Goal: Find specific fact

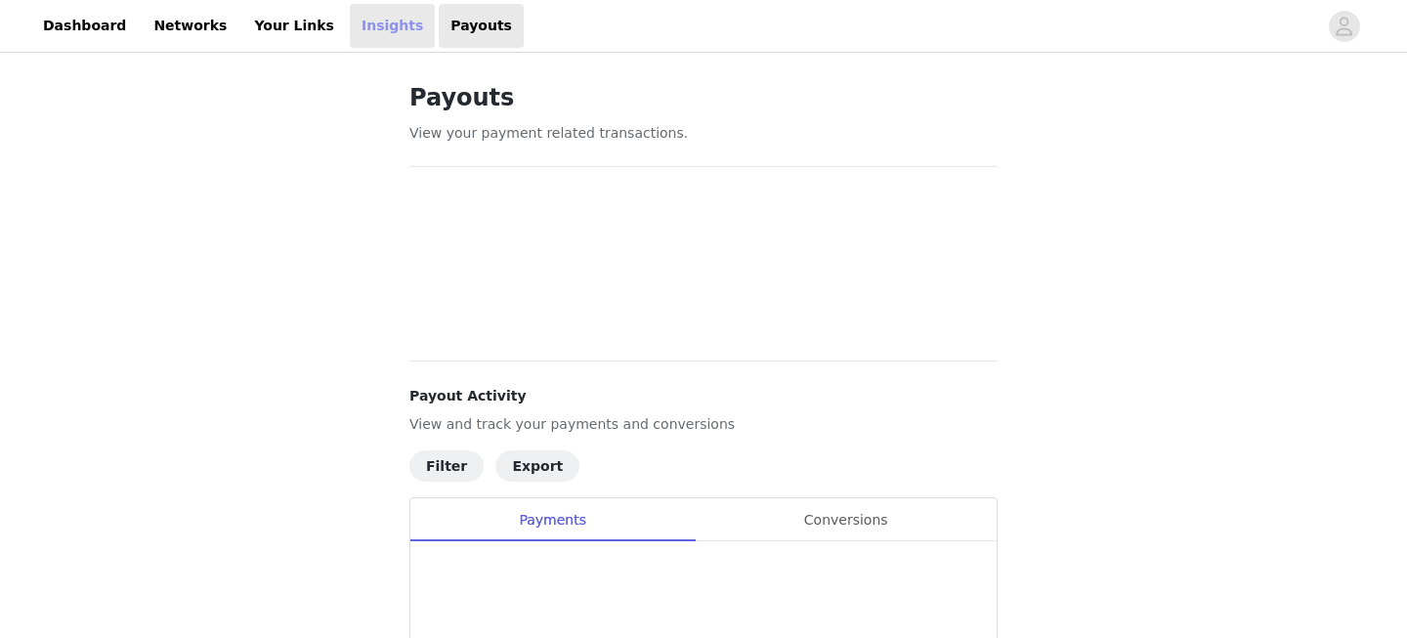
click at [365, 22] on link "Insights" at bounding box center [392, 26] width 85 height 44
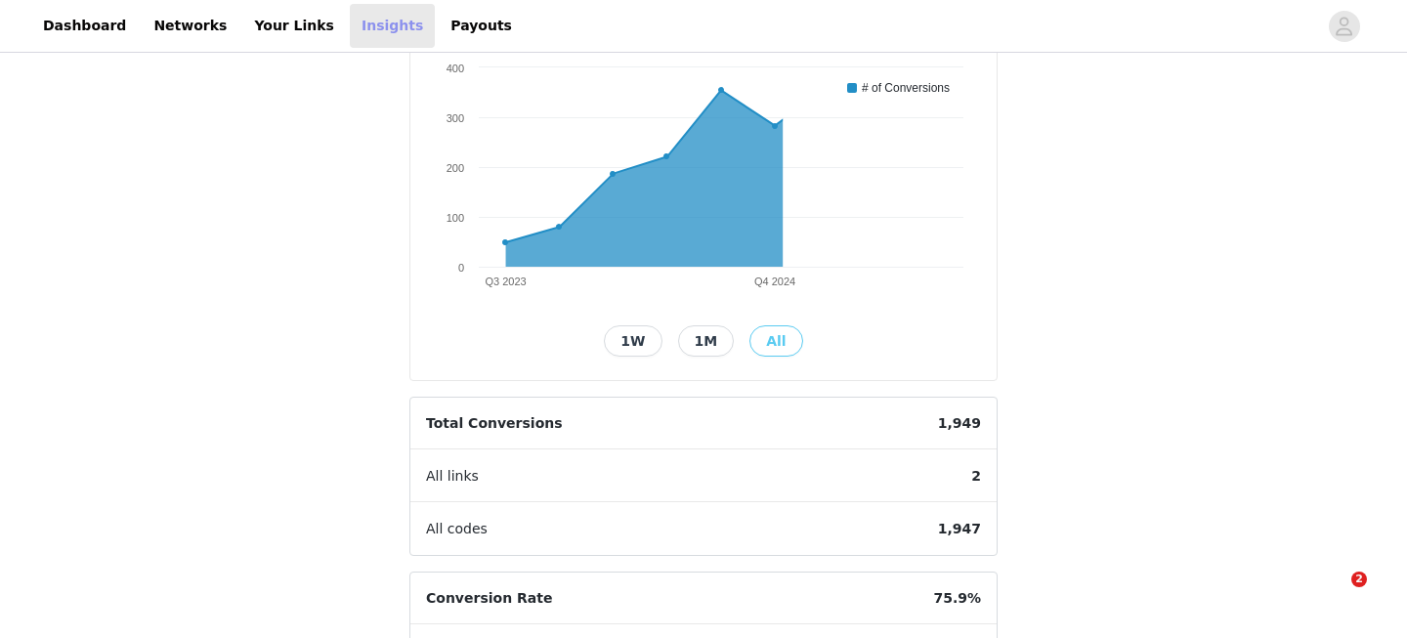
scroll to position [593, 0]
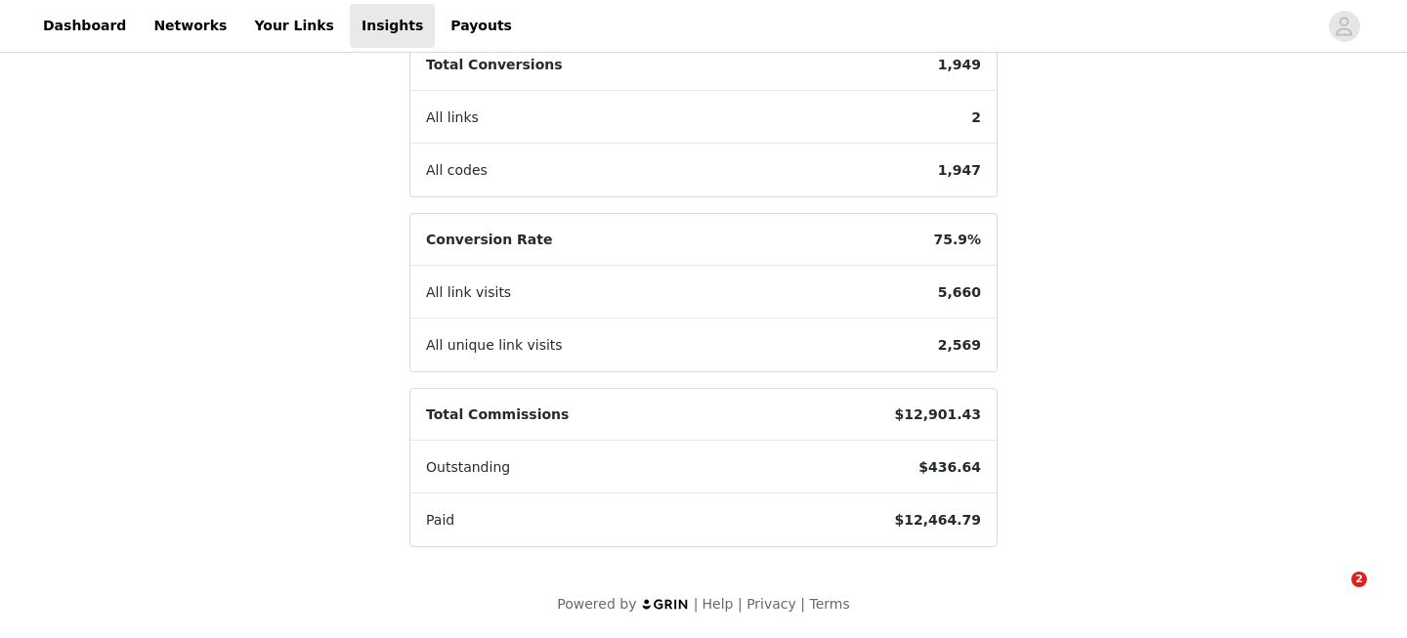
click at [936, 464] on span "$436.64" at bounding box center [950, 468] width 94 height 52
copy span "436.64"
